Goal: Communication & Community: Answer question/provide support

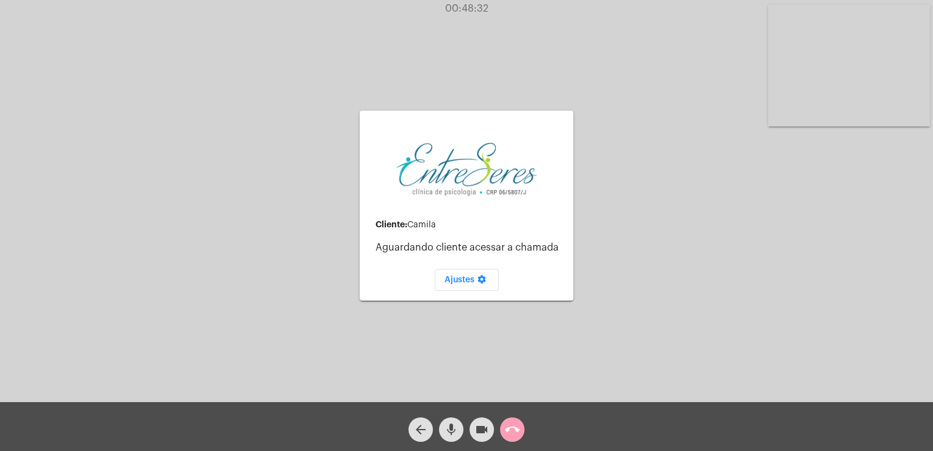
click at [511, 436] on mat-icon "call_end" at bounding box center [512, 429] width 15 height 15
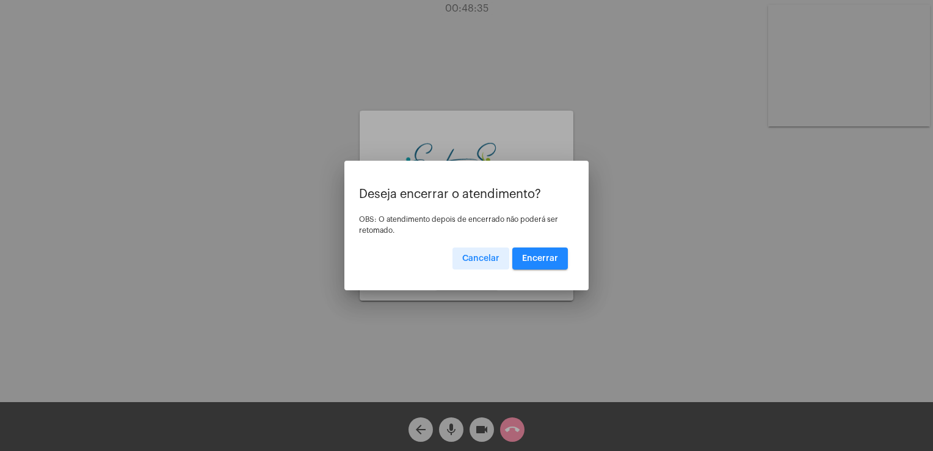
click at [541, 261] on span "Encerrar" at bounding box center [540, 258] width 36 height 9
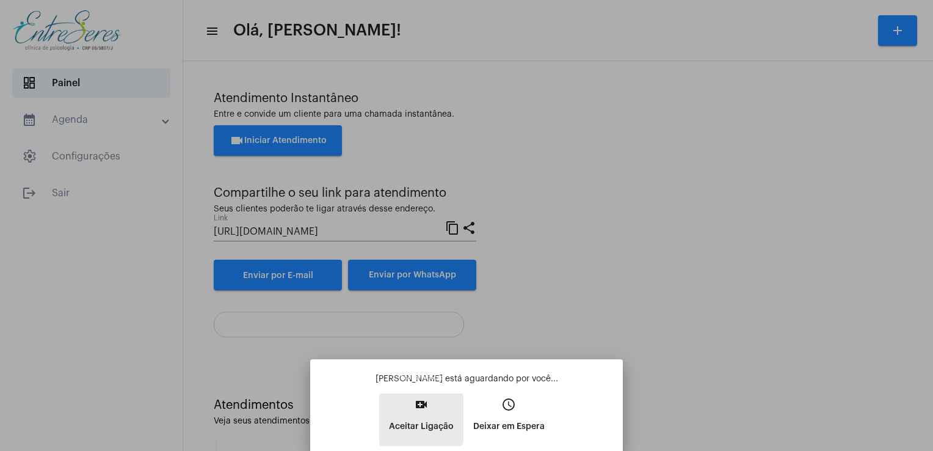
click at [391, 408] on button "video_call Aceitar Ligação" at bounding box center [421, 419] width 84 height 53
